Goal: Check status: Check status

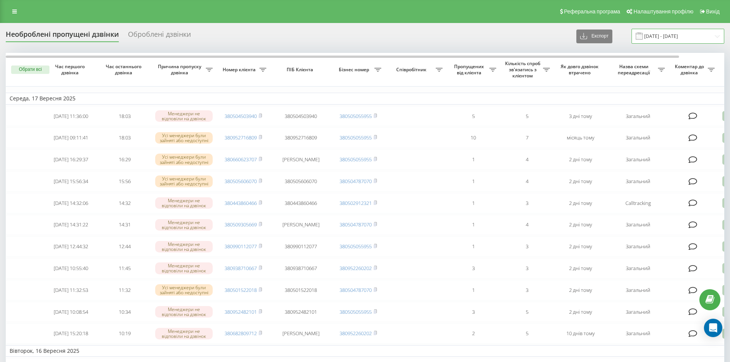
click at [663, 35] on input "17.08.2025 - 17.09.2025" at bounding box center [678, 36] width 93 height 15
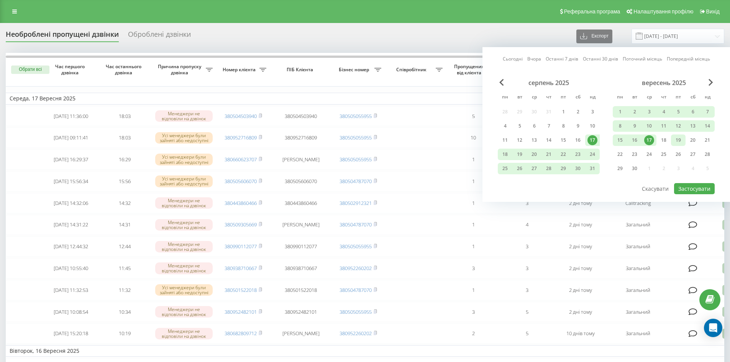
click at [674, 140] on div "19" at bounding box center [678, 140] width 10 height 10
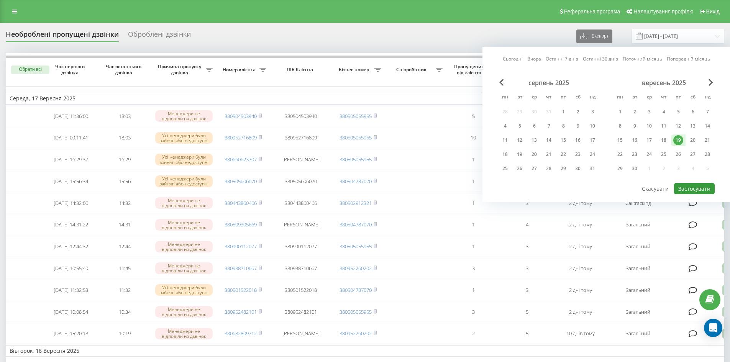
click at [700, 189] on button "Застосувати" at bounding box center [694, 188] width 41 height 11
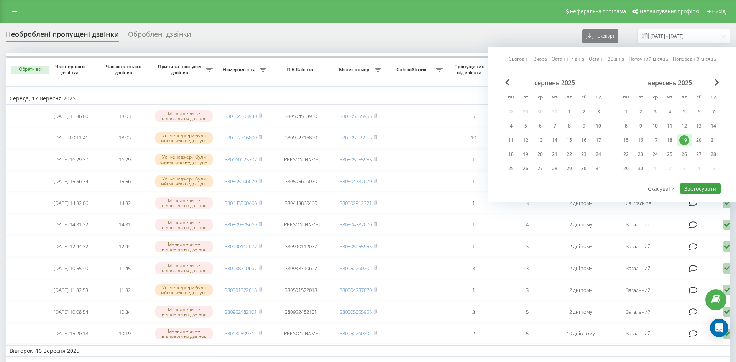
type input "19.09.2025 - 19.09.2025"
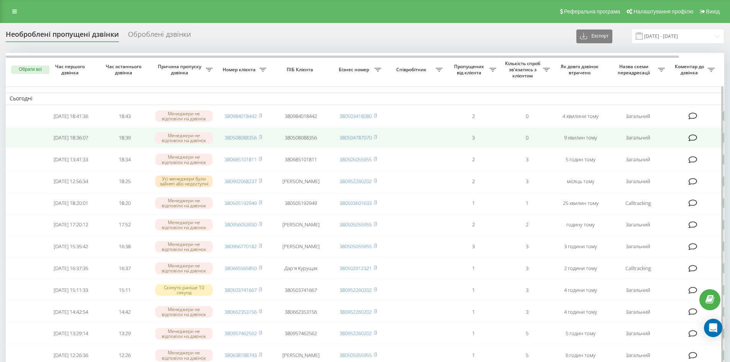
click at [260, 139] on rect at bounding box center [260, 137] width 2 height 3
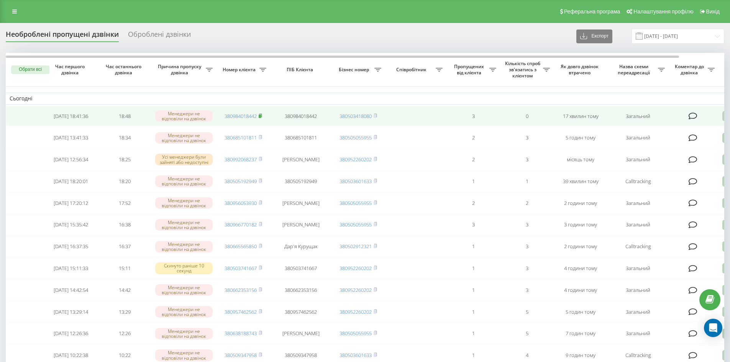
click at [262, 117] on icon at bounding box center [260, 115] width 3 height 5
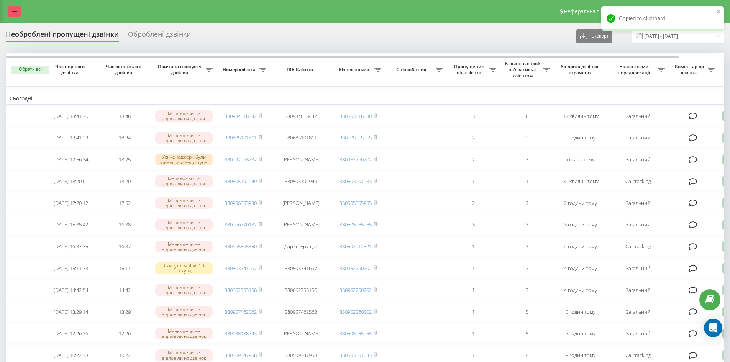
click at [12, 14] on link at bounding box center [15, 11] width 14 height 11
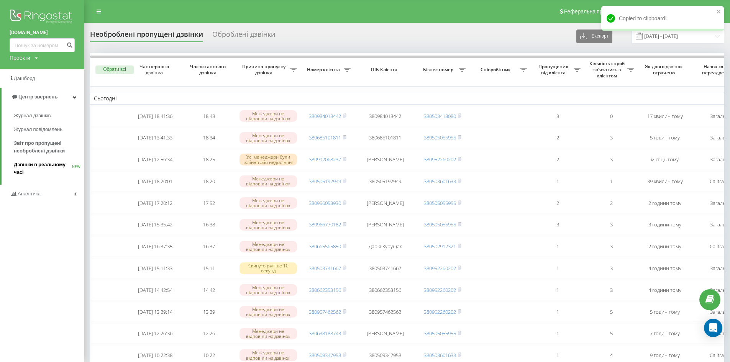
click at [41, 165] on span "Дзвінки в реальному часі" at bounding box center [43, 168] width 58 height 15
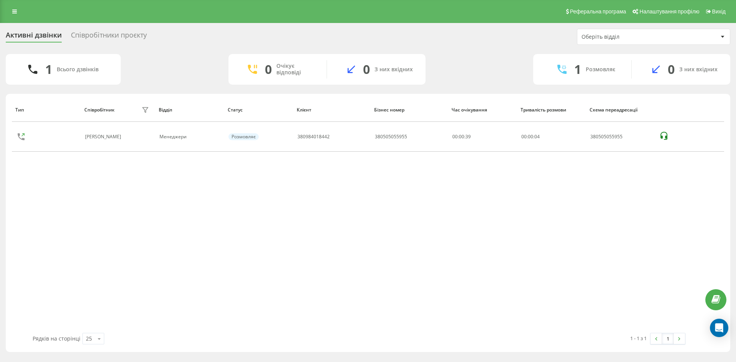
click at [466, 185] on div "Тип Співробітник фільтру Відділ Статус Клієнт Бізнес номер Час очікування Трива…" at bounding box center [368, 215] width 712 height 235
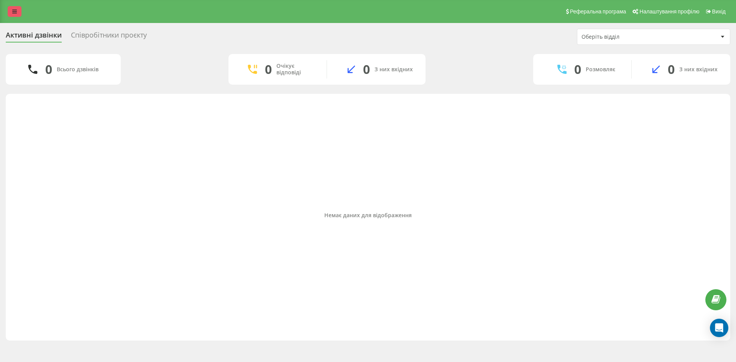
click at [16, 11] on icon at bounding box center [14, 11] width 5 height 5
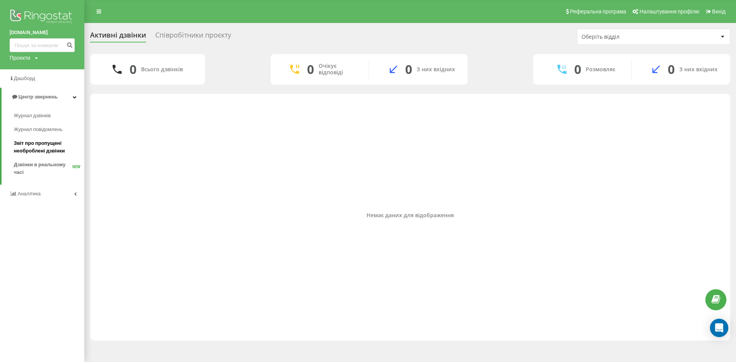
click at [45, 143] on span "Звіт про пропущені необроблені дзвінки" at bounding box center [47, 146] width 67 height 15
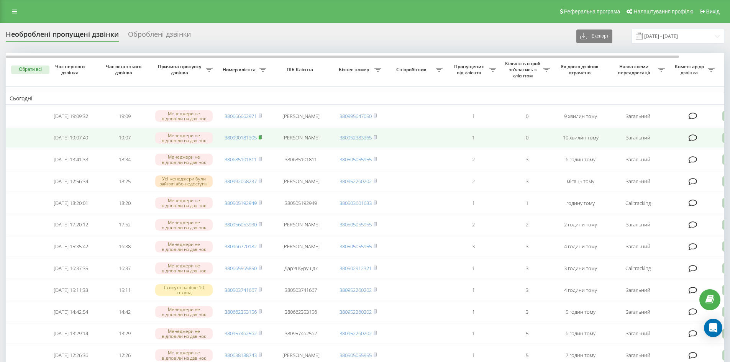
click at [262, 139] on icon at bounding box center [260, 136] width 3 height 3
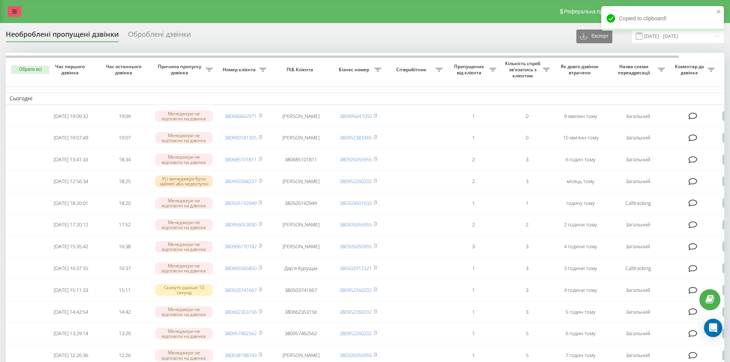
click at [17, 13] on link at bounding box center [15, 11] width 14 height 11
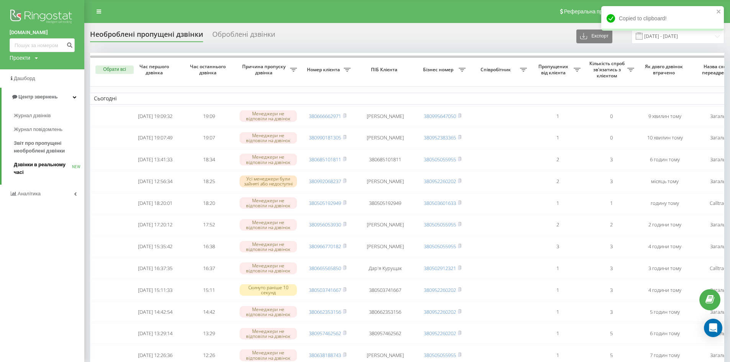
click at [44, 167] on span "Дзвінки в реальному часі" at bounding box center [43, 168] width 58 height 15
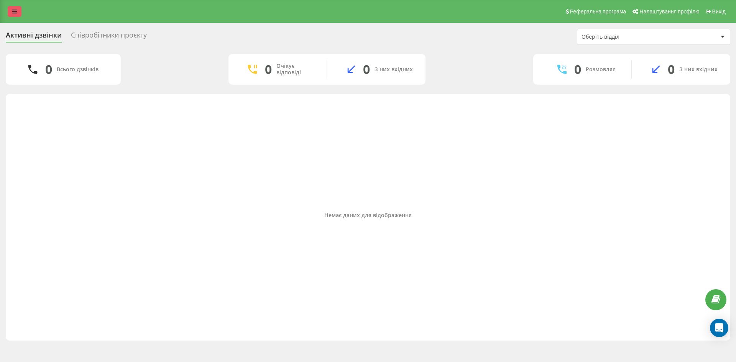
click at [20, 13] on link at bounding box center [15, 11] width 14 height 11
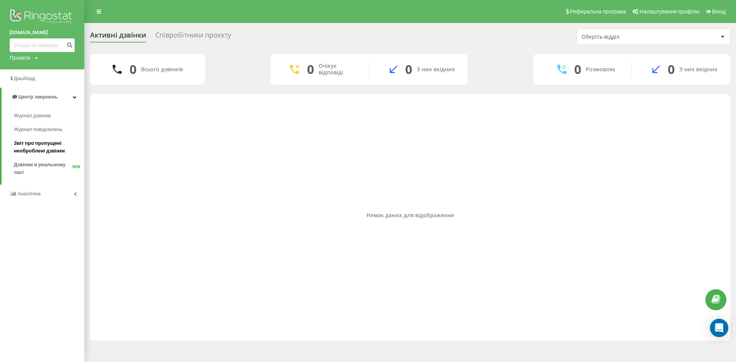
click at [36, 146] on span "Звіт про пропущені необроблені дзвінки" at bounding box center [47, 146] width 67 height 15
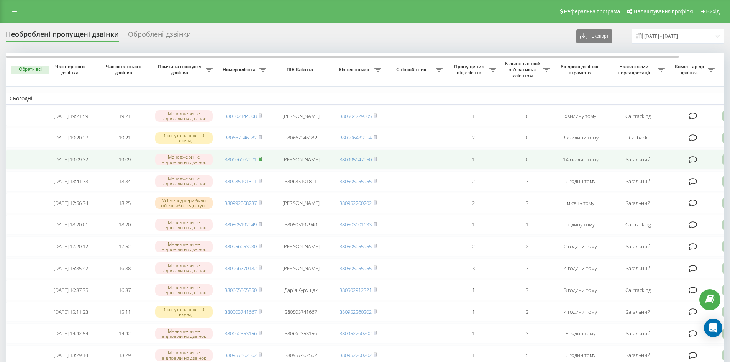
click at [262, 161] on icon at bounding box center [260, 159] width 3 height 5
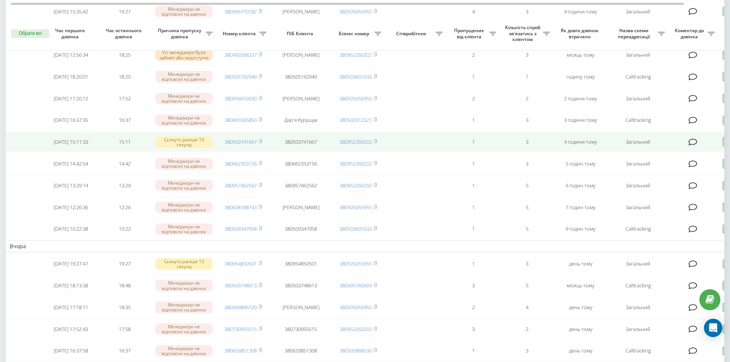
scroll to position [153, 0]
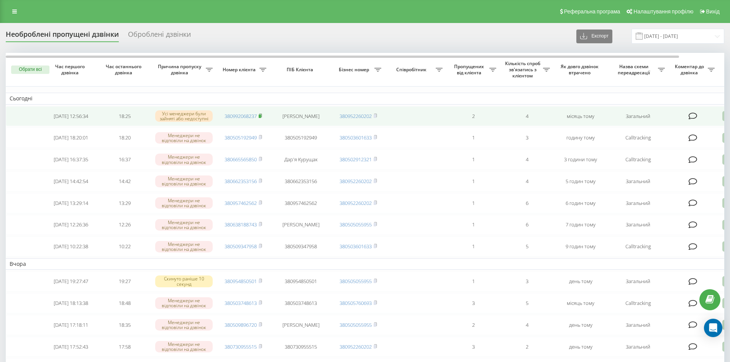
click at [262, 115] on icon at bounding box center [260, 115] width 3 height 5
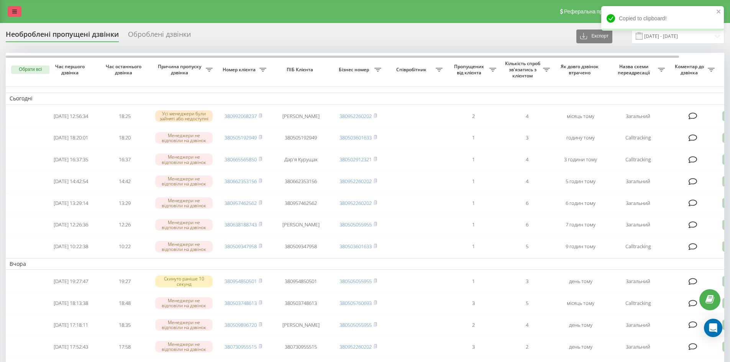
click at [14, 10] on icon at bounding box center [14, 11] width 5 height 5
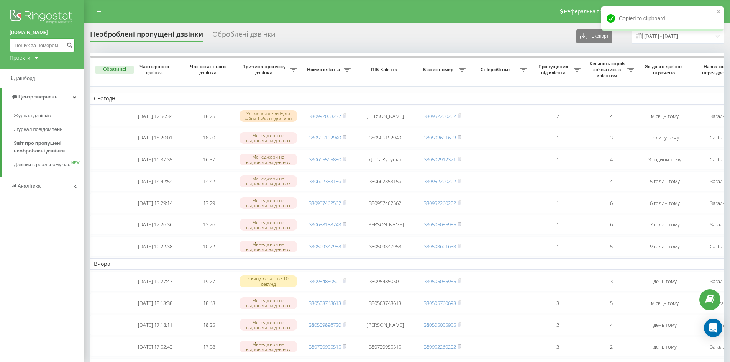
click at [50, 46] on input at bounding box center [42, 45] width 65 height 14
paste input "380992068237"
type input "380992068237"
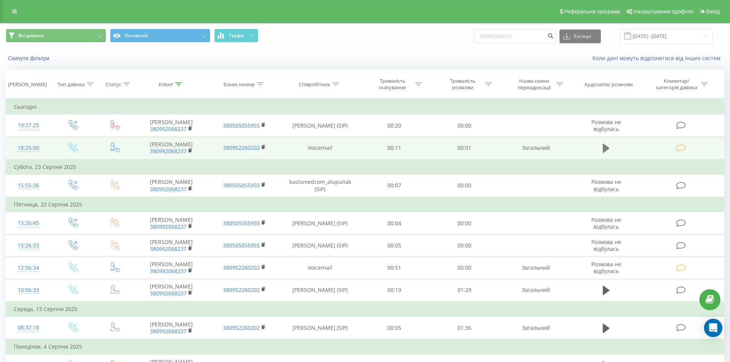
click at [603, 146] on icon at bounding box center [606, 148] width 7 height 9
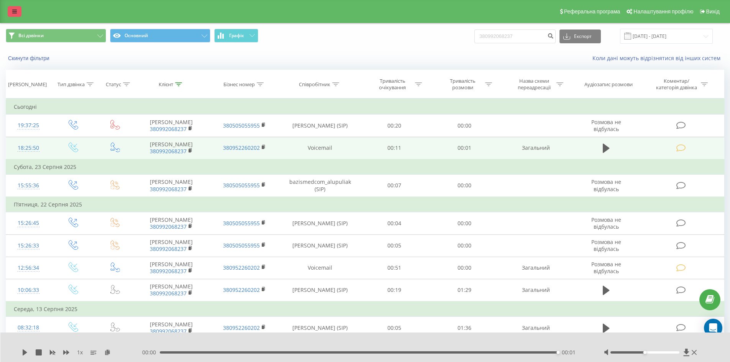
click at [11, 11] on link at bounding box center [15, 11] width 14 height 11
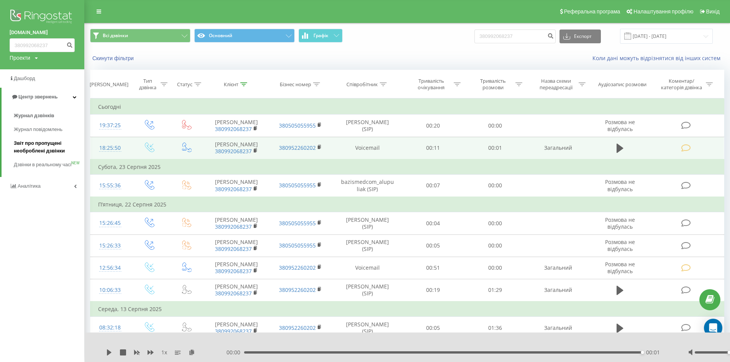
click at [45, 150] on span "Звіт про пропущені необроблені дзвінки" at bounding box center [47, 146] width 67 height 15
